Goal: Information Seeking & Learning: Learn about a topic

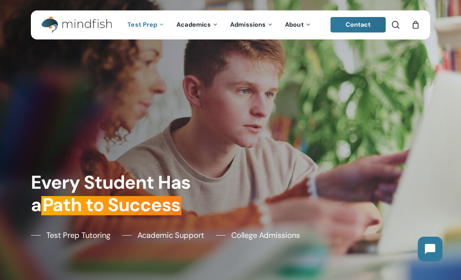
click at [148, 28] on span "Test Prep" at bounding box center [142, 24] width 30 height 8
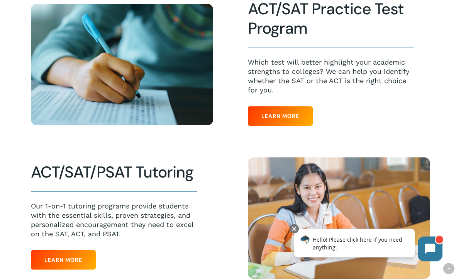
scroll to position [209, 0]
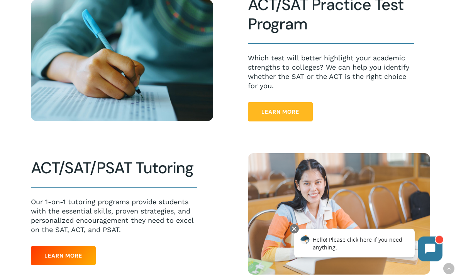
click at [302, 114] on link "Learn More" at bounding box center [280, 111] width 65 height 19
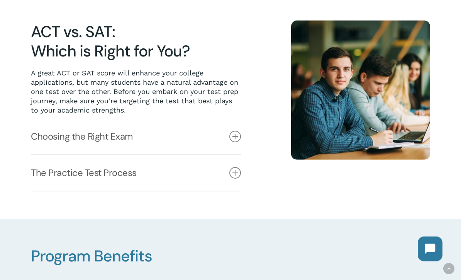
scroll to position [188, 0]
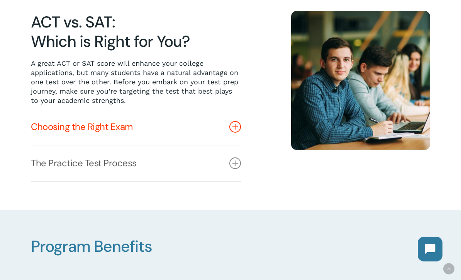
click at [239, 124] on icon at bounding box center [235, 127] width 12 height 12
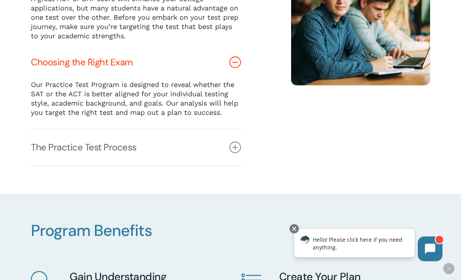
scroll to position [253, 0]
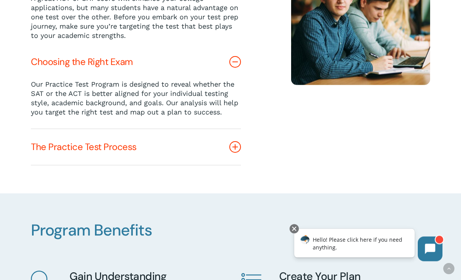
click at [240, 143] on link "The Practice Test Process" at bounding box center [136, 147] width 210 height 36
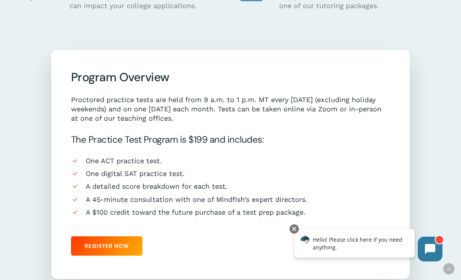
scroll to position [629, 0]
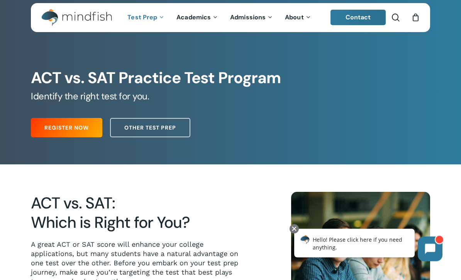
scroll to position [0, 0]
